Goal: Unclear: Browse casually

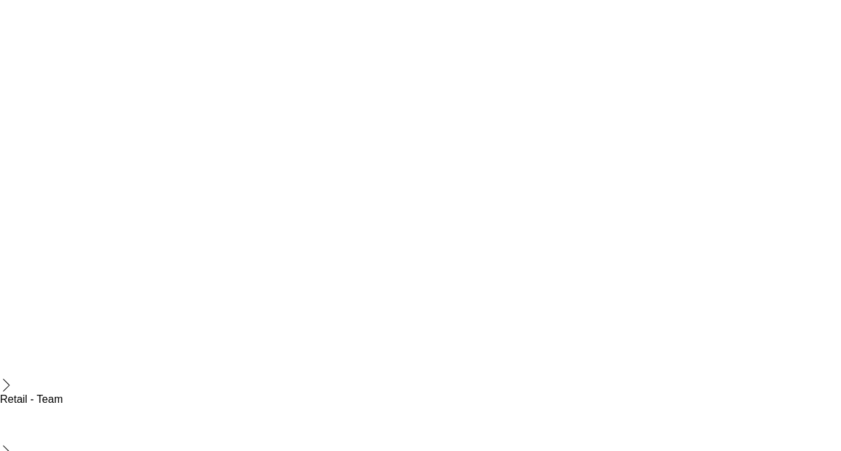
scroll to position [1204, 0]
